Goal: Task Accomplishment & Management: Use online tool/utility

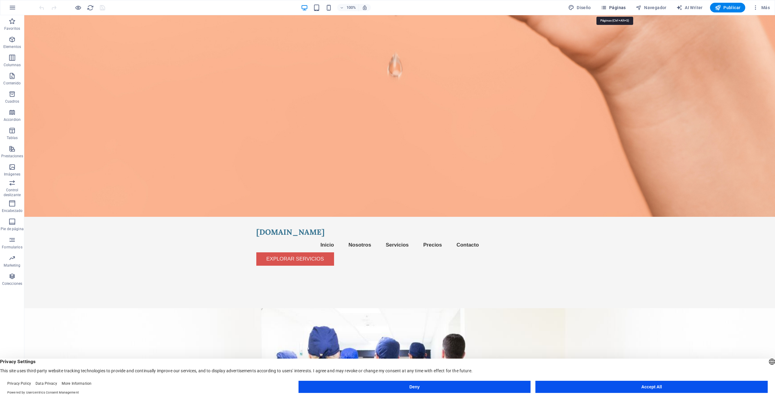
click at [620, 9] on span "Páginas" at bounding box center [613, 8] width 25 height 6
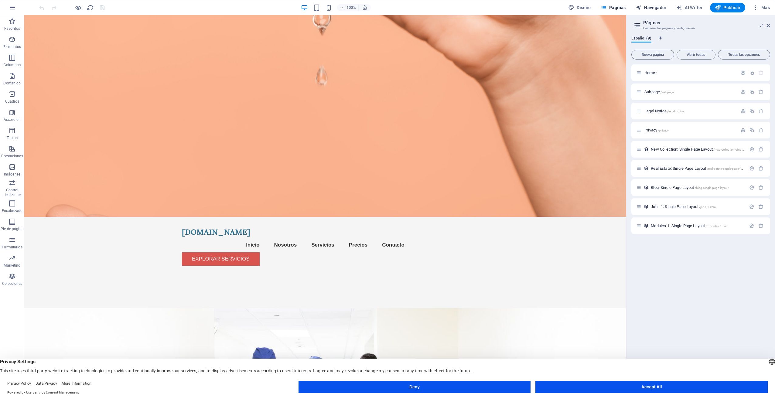
click at [658, 6] on span "Navegador" at bounding box center [651, 8] width 31 height 6
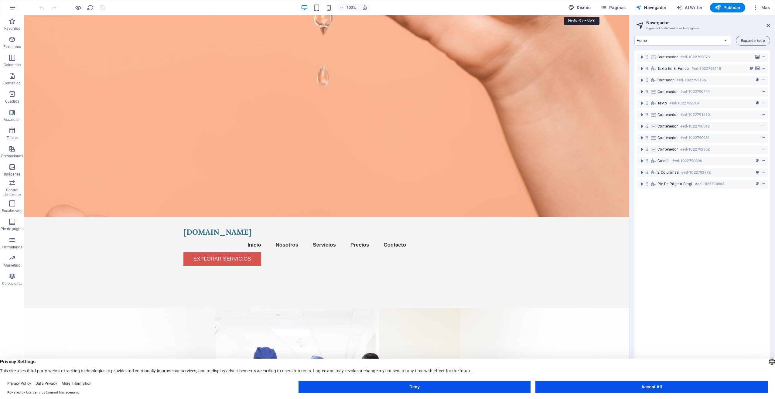
click at [580, 9] on span "Diseño" at bounding box center [579, 8] width 23 height 6
select select "px"
select select "200"
select select "px"
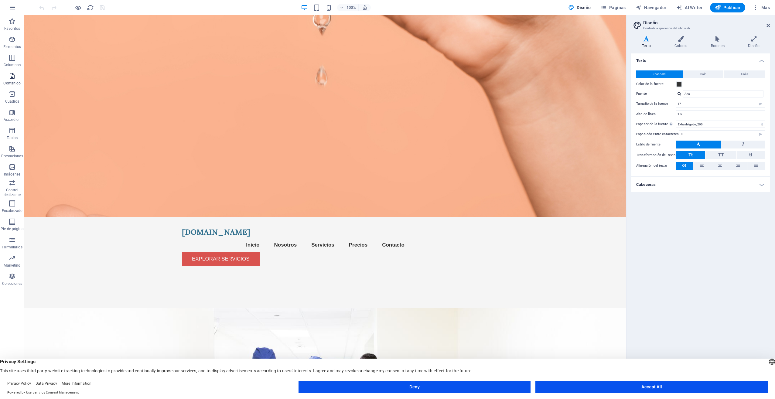
click at [11, 80] on span "Contenido" at bounding box center [12, 79] width 24 height 15
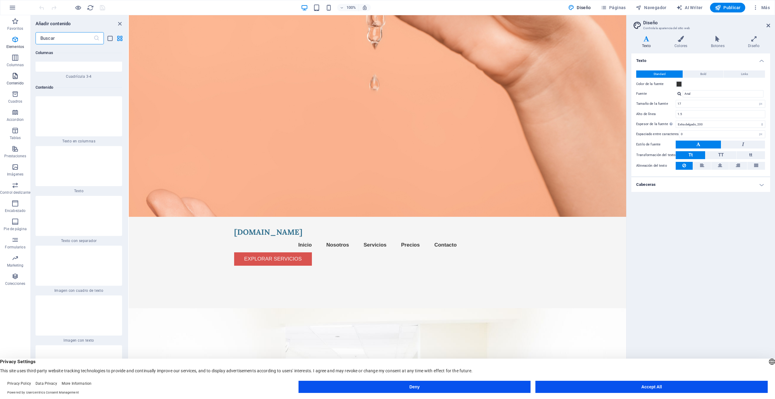
scroll to position [1860, 0]
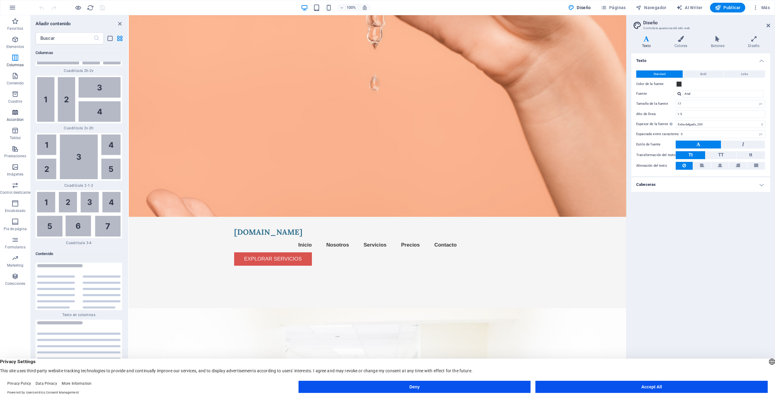
click at [16, 117] on p "Accordion" at bounding box center [15, 119] width 17 height 5
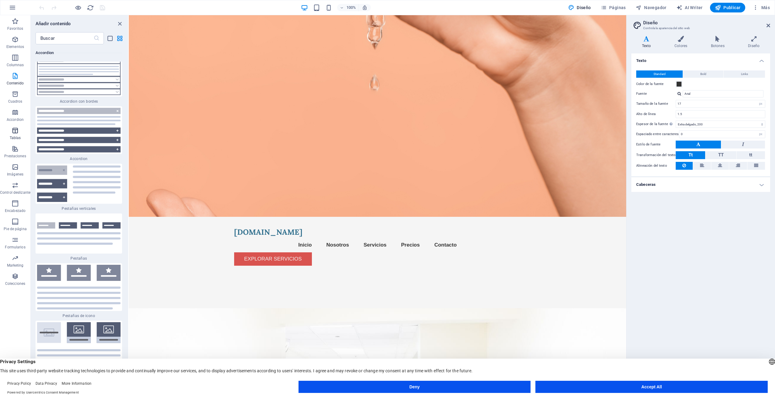
click at [17, 130] on icon "button" at bounding box center [15, 130] width 7 height 7
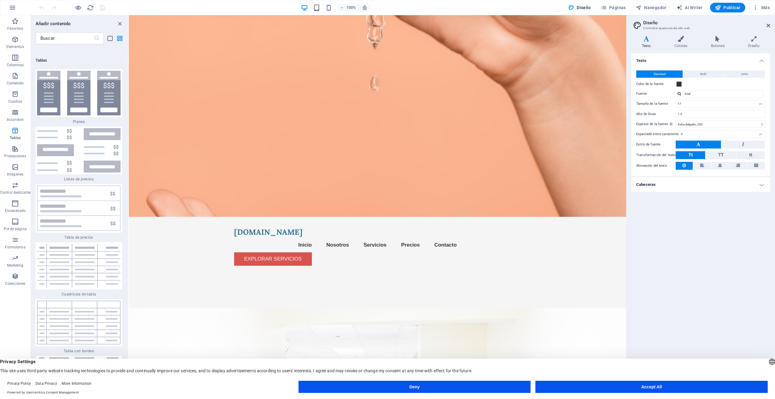
scroll to position [4118, 0]
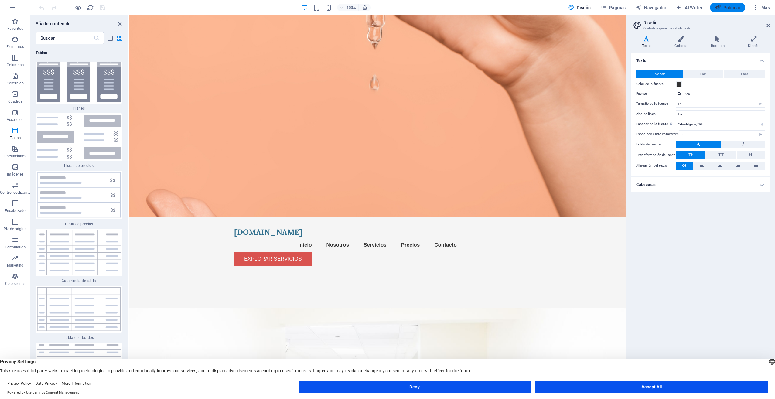
click at [735, 7] on span "Publicar" at bounding box center [728, 8] width 26 height 6
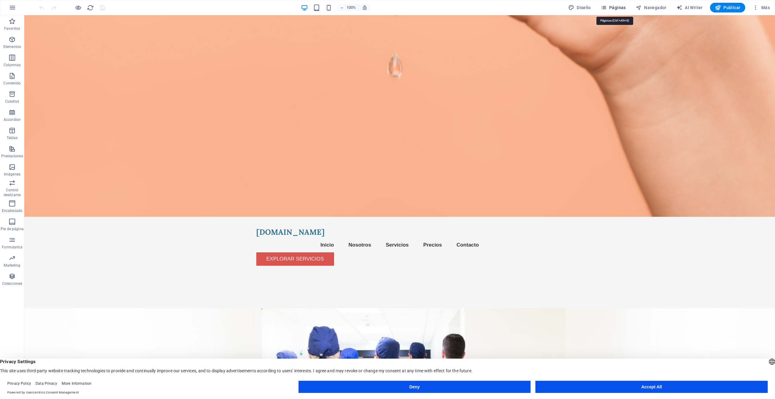
click at [614, 8] on span "Páginas" at bounding box center [613, 8] width 25 height 6
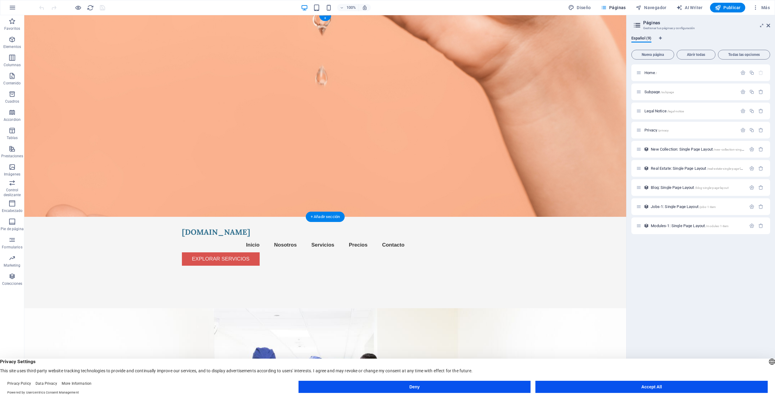
click at [382, 93] on figure at bounding box center [325, 116] width 602 height 202
click at [456, 83] on figure at bounding box center [325, 116] width 602 height 202
click at [557, 86] on figure at bounding box center [325, 116] width 602 height 202
click at [482, 76] on figure at bounding box center [325, 116] width 602 height 202
click at [460, 112] on figure at bounding box center [325, 116] width 602 height 202
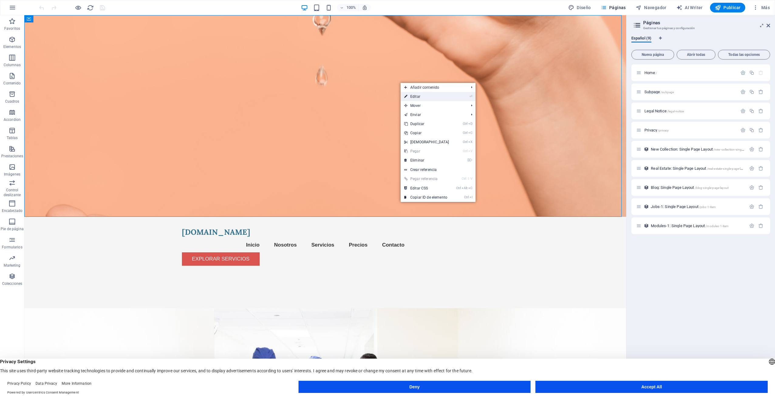
click at [450, 96] on link "⏎ Editar" at bounding box center [427, 96] width 52 height 9
select select "header"
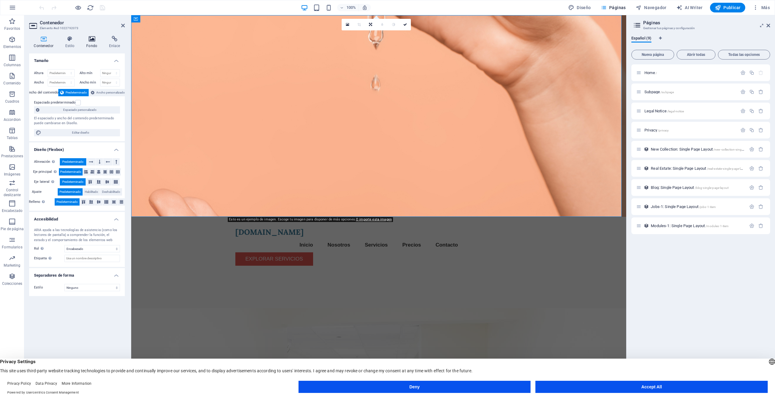
click at [90, 44] on h4 "Fondo" at bounding box center [93, 42] width 23 height 13
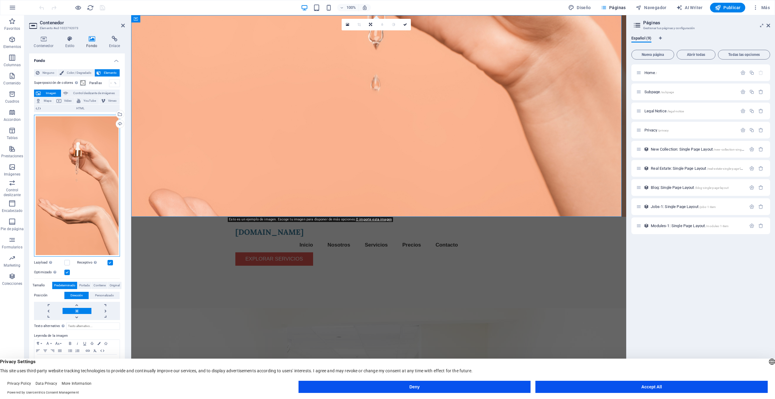
click at [78, 151] on div "Arrastra archivos aquí, haz clic para escoger archivos o selecciona archivos de…" at bounding box center [77, 186] width 86 height 142
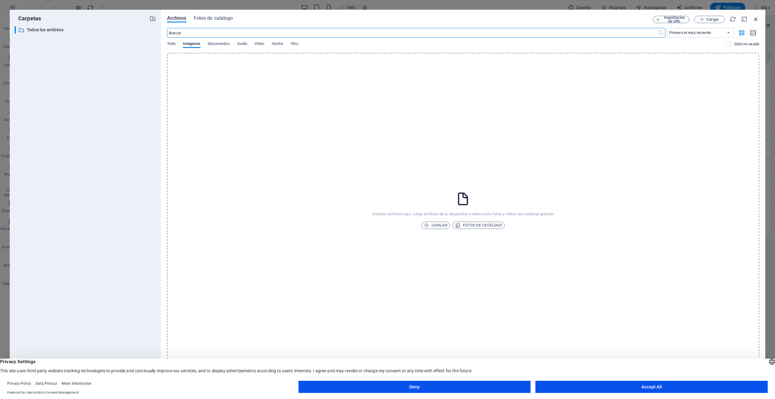
click at [757, 18] on icon "button" at bounding box center [756, 19] width 7 height 7
